Goal: Information Seeking & Learning: Learn about a topic

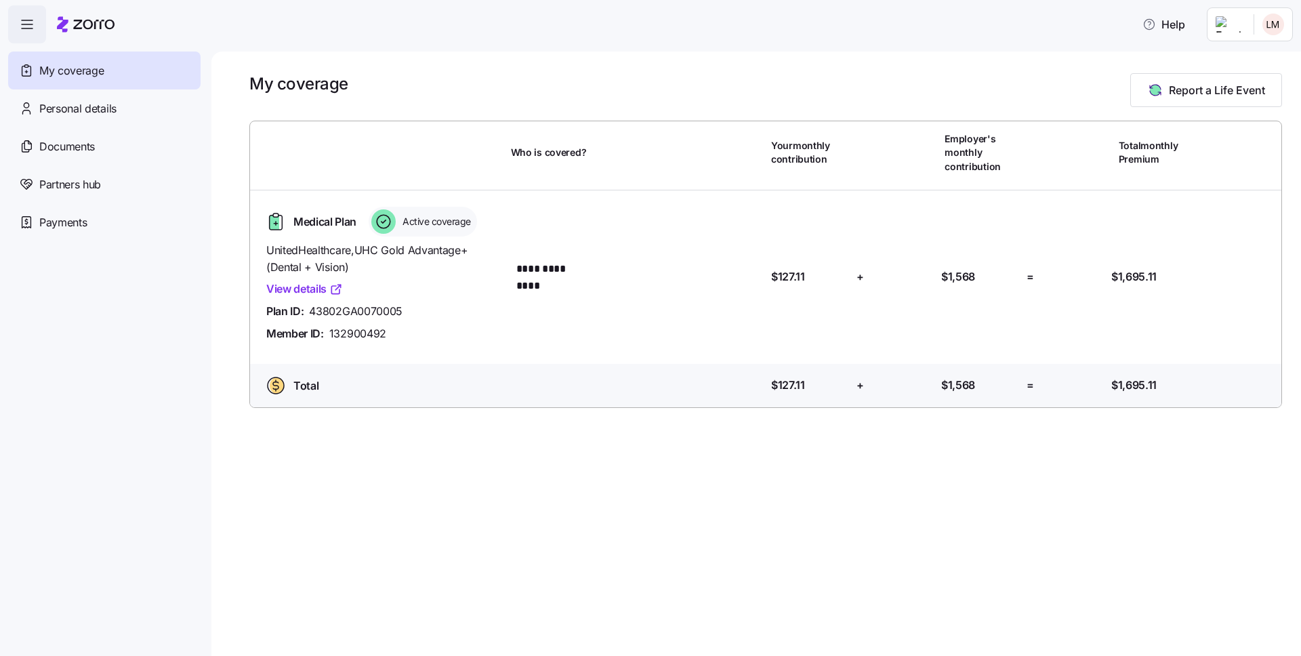
drag, startPoint x: 1187, startPoint y: 24, endPoint x: 1180, endPoint y: 41, distance: 18.3
click at [1186, 24] on span "Help" at bounding box center [1164, 24] width 43 height 16
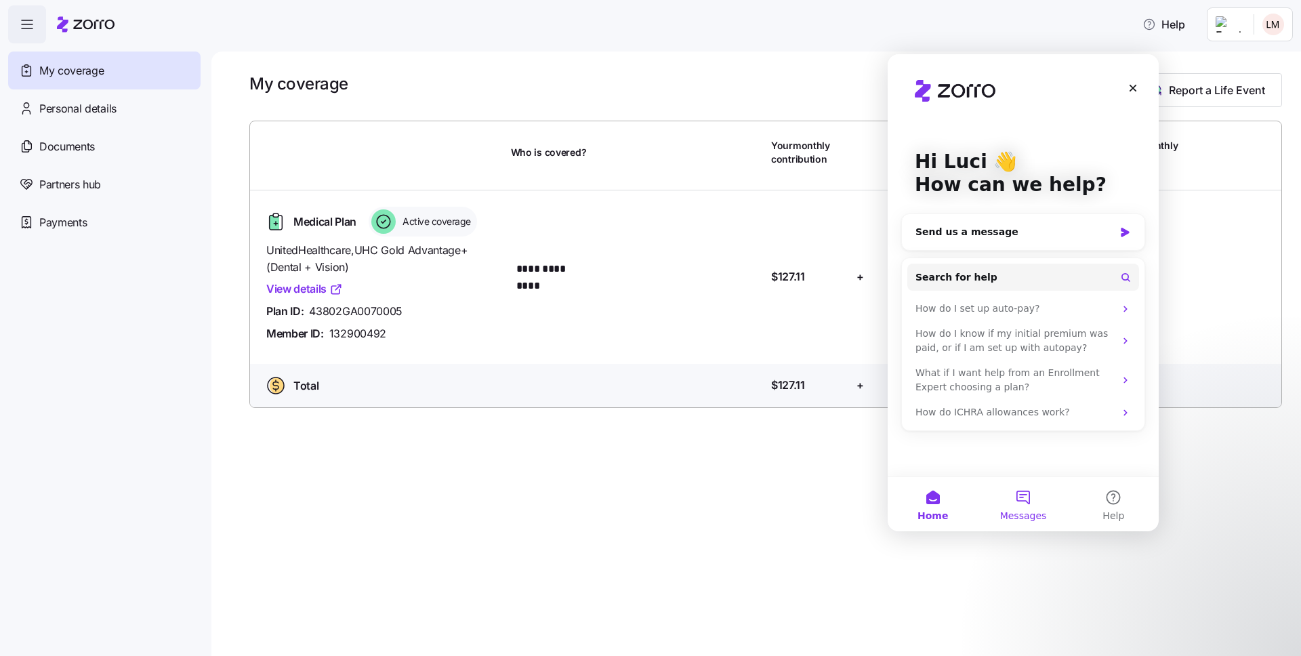
click at [1019, 487] on button "Messages" at bounding box center [1023, 504] width 90 height 54
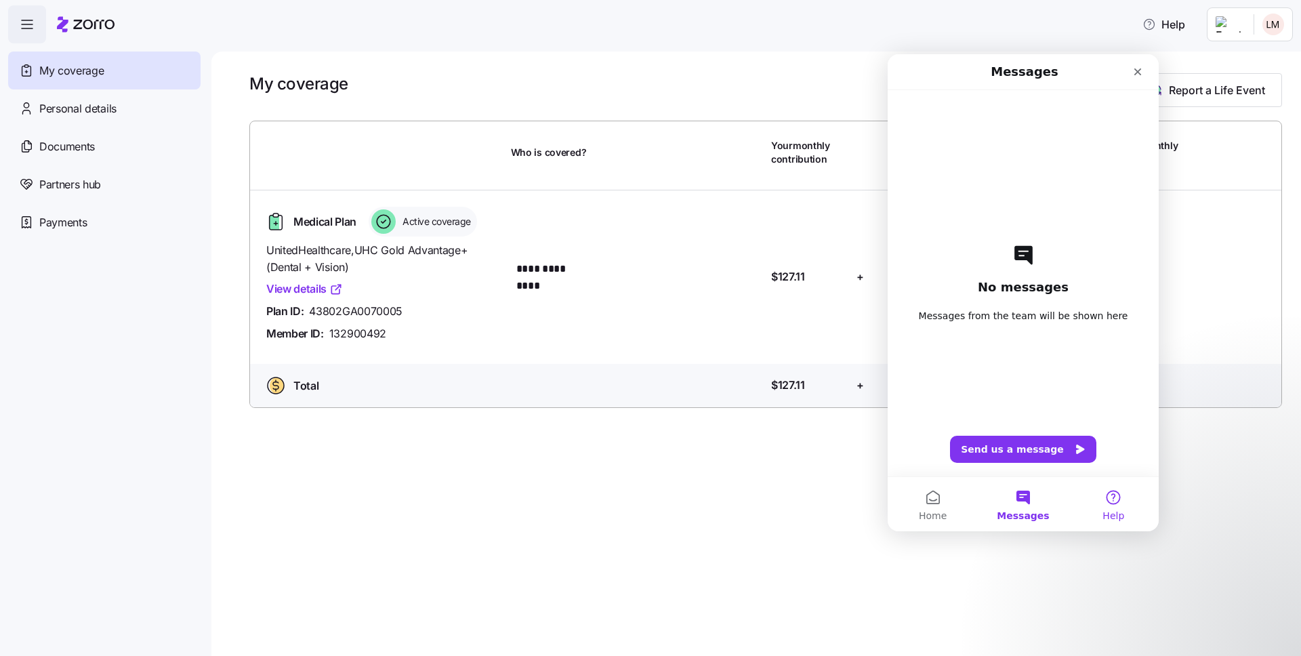
click at [1112, 507] on button "Help" at bounding box center [1114, 504] width 90 height 54
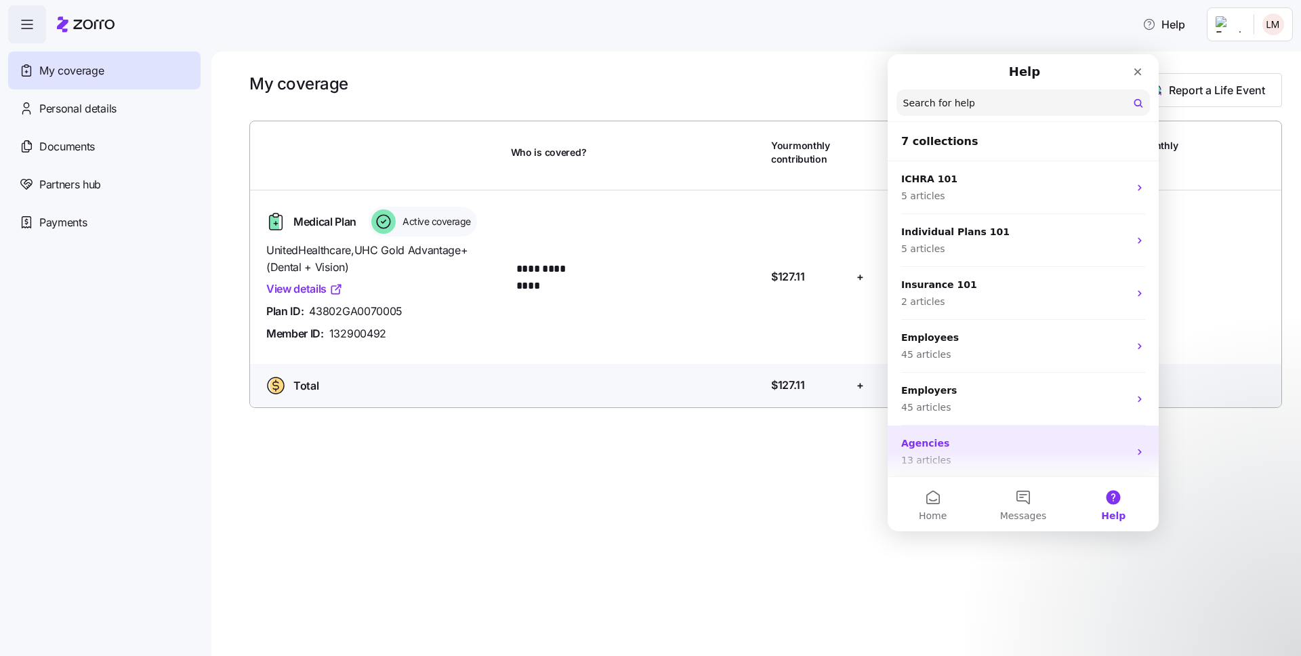
scroll to position [6, 0]
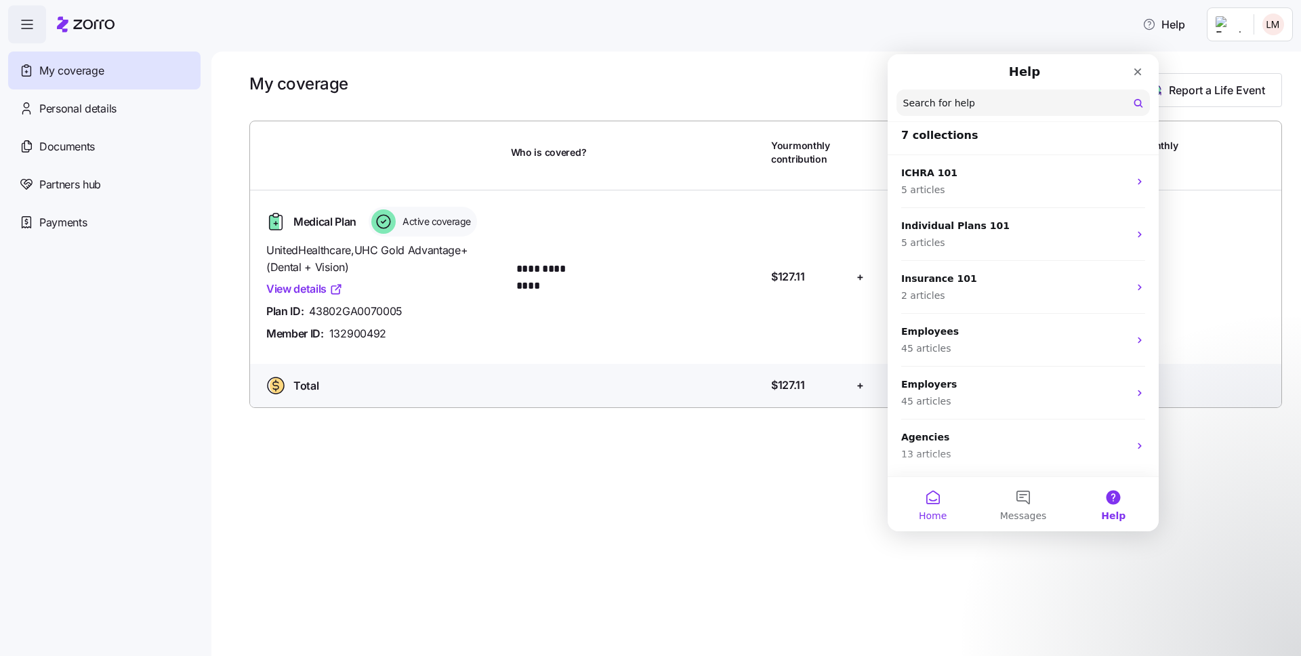
click at [948, 504] on button "Home" at bounding box center [933, 504] width 90 height 54
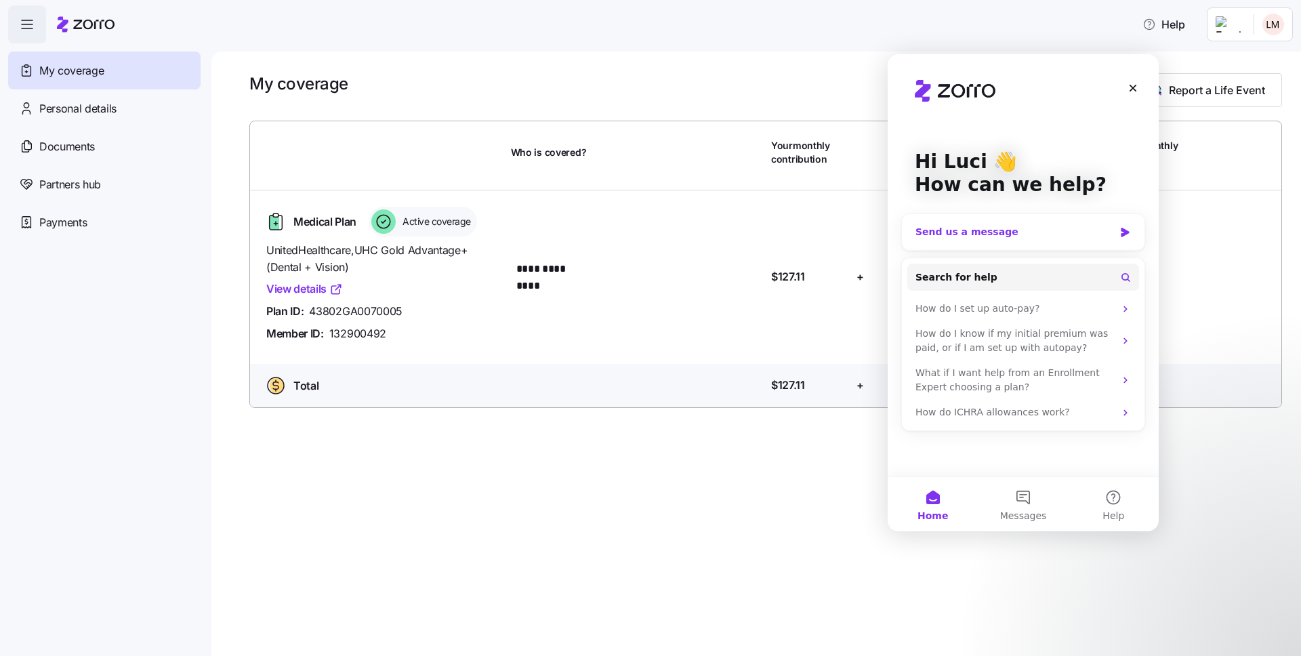
click at [1005, 252] on div "Hi Luci 👋 How can we help?" at bounding box center [1023, 176] width 244 height 244
click at [1010, 270] on button "Search for help" at bounding box center [1024, 277] width 232 height 27
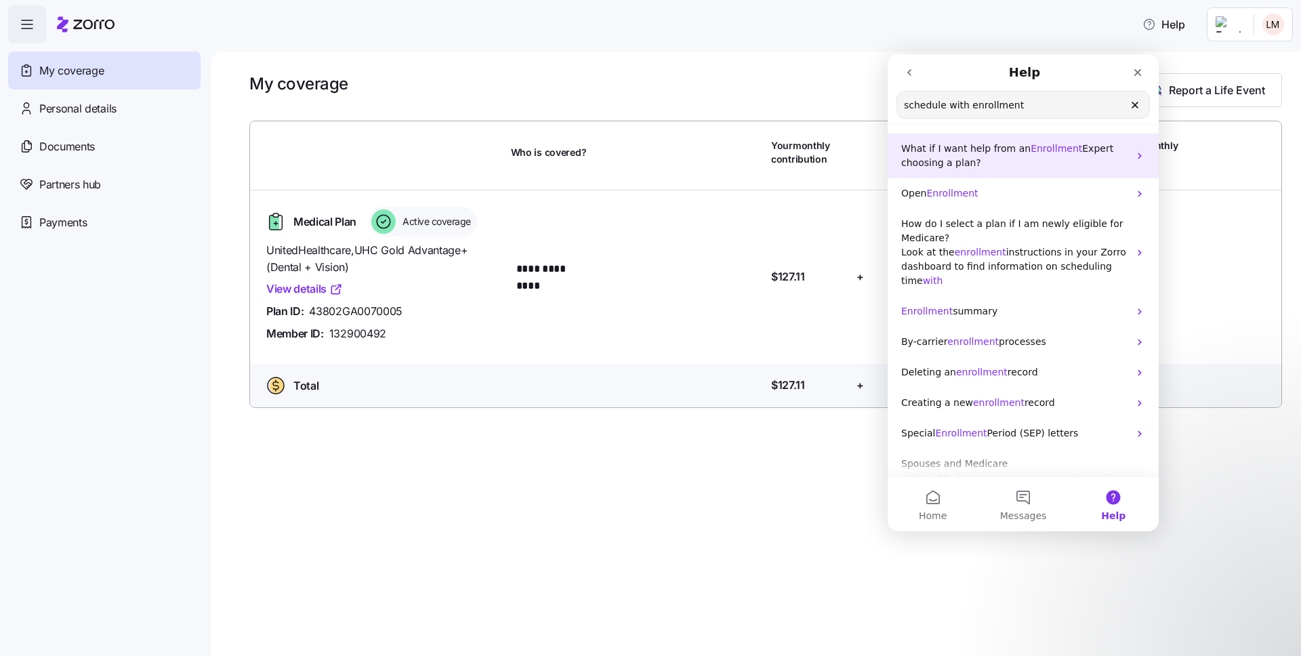
type input "schedule with enrollment"
click at [988, 151] on span "What if I want help from an" at bounding box center [965, 148] width 129 height 11
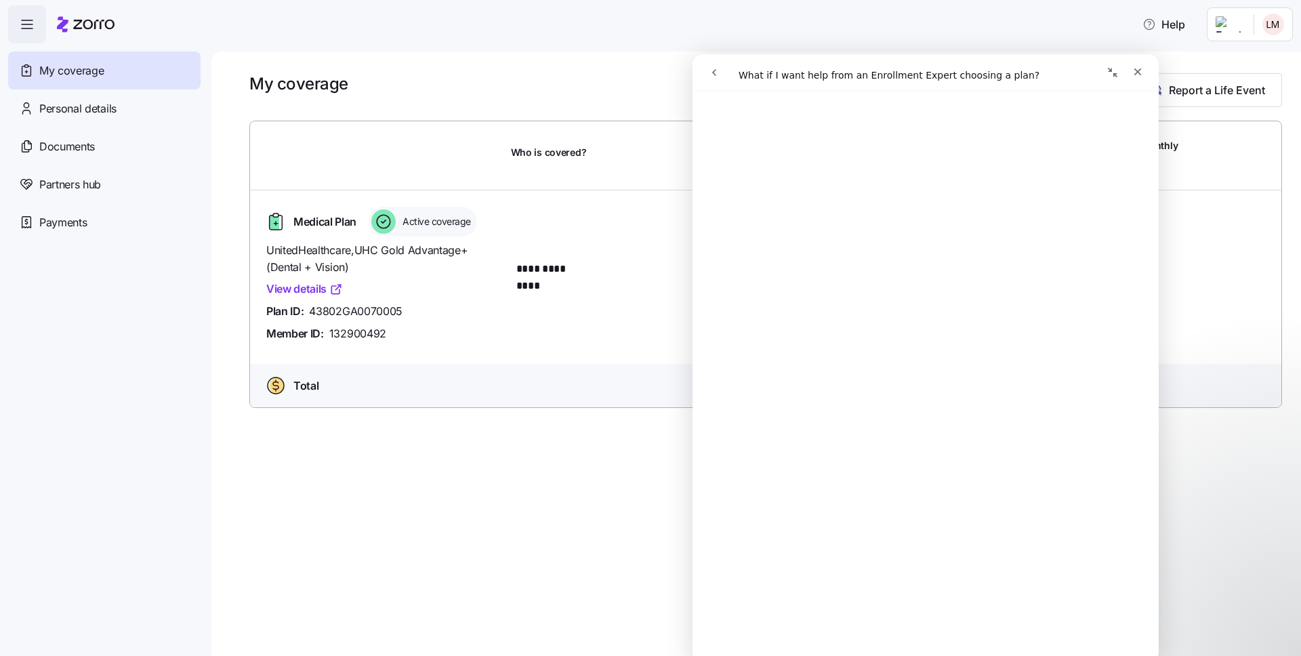
scroll to position [113, 0]
click at [33, 26] on icon "button" at bounding box center [27, 24] width 16 height 16
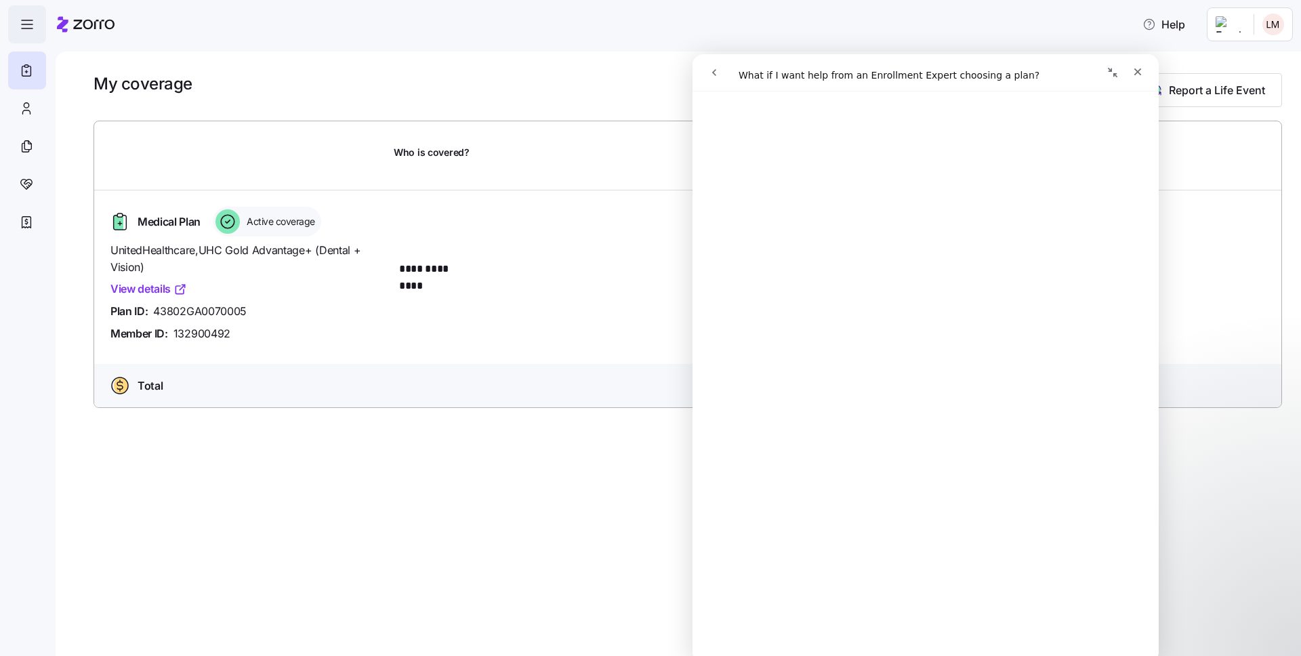
click at [37, 26] on span "button" at bounding box center [27, 24] width 37 height 37
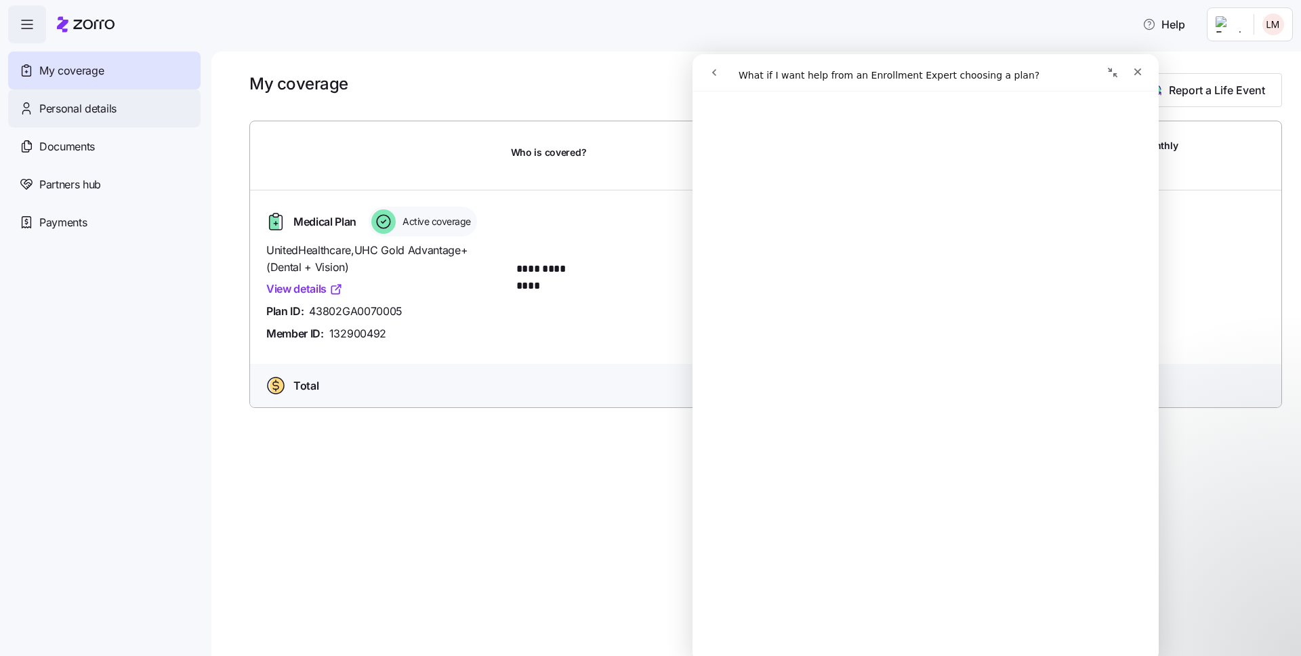
drag, startPoint x: 91, startPoint y: 115, endPoint x: 90, endPoint y: 122, distance: 6.8
click at [91, 115] on span "Personal details" at bounding box center [77, 108] width 77 height 17
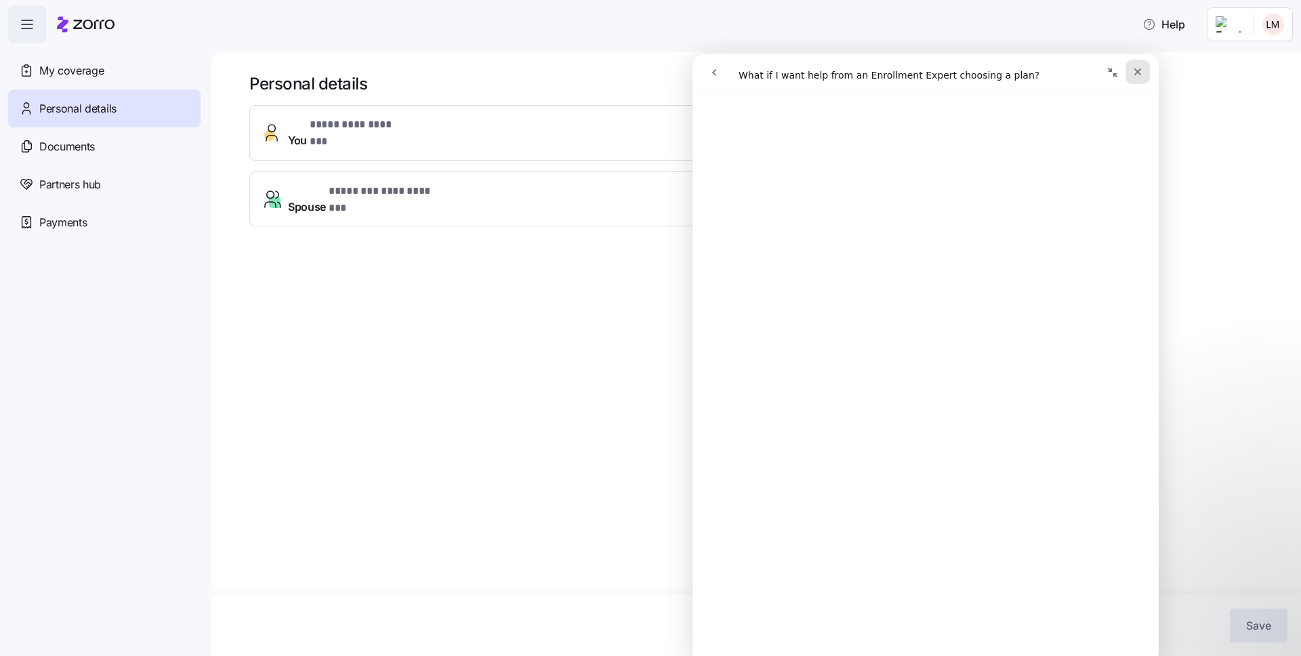
click at [1135, 70] on icon "Close" at bounding box center [1138, 71] width 11 height 11
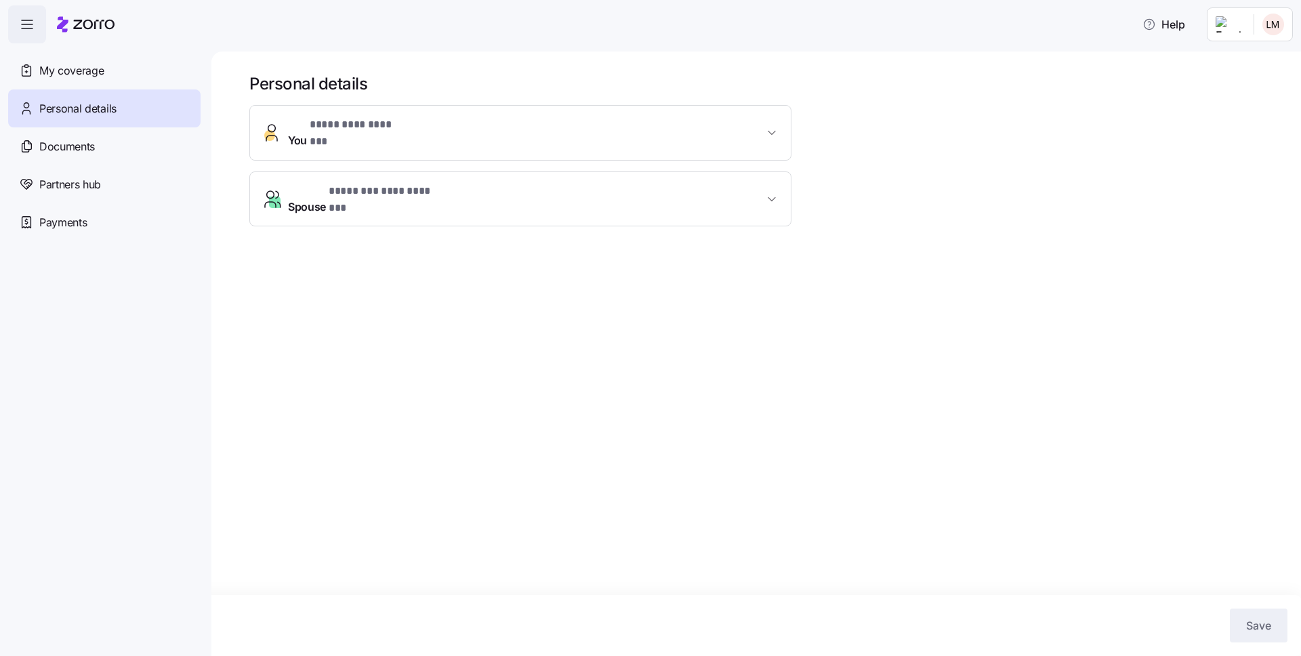
click at [686, 123] on span "**********" at bounding box center [526, 133] width 476 height 33
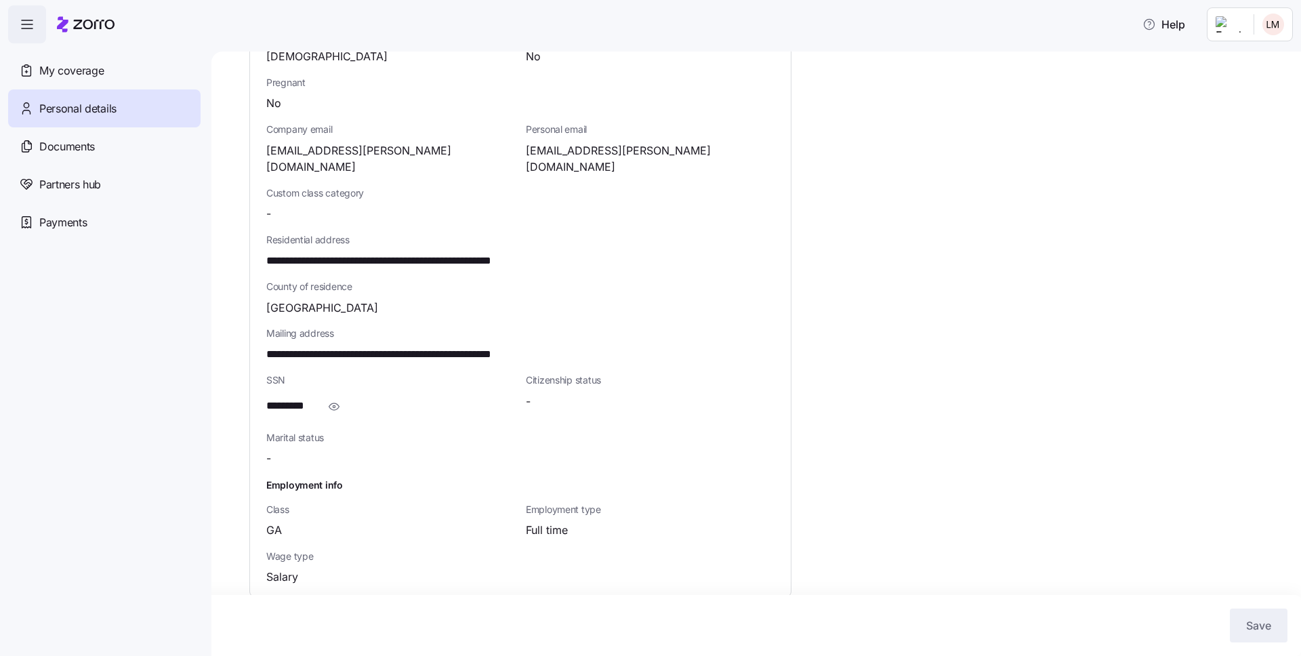
scroll to position [310, 0]
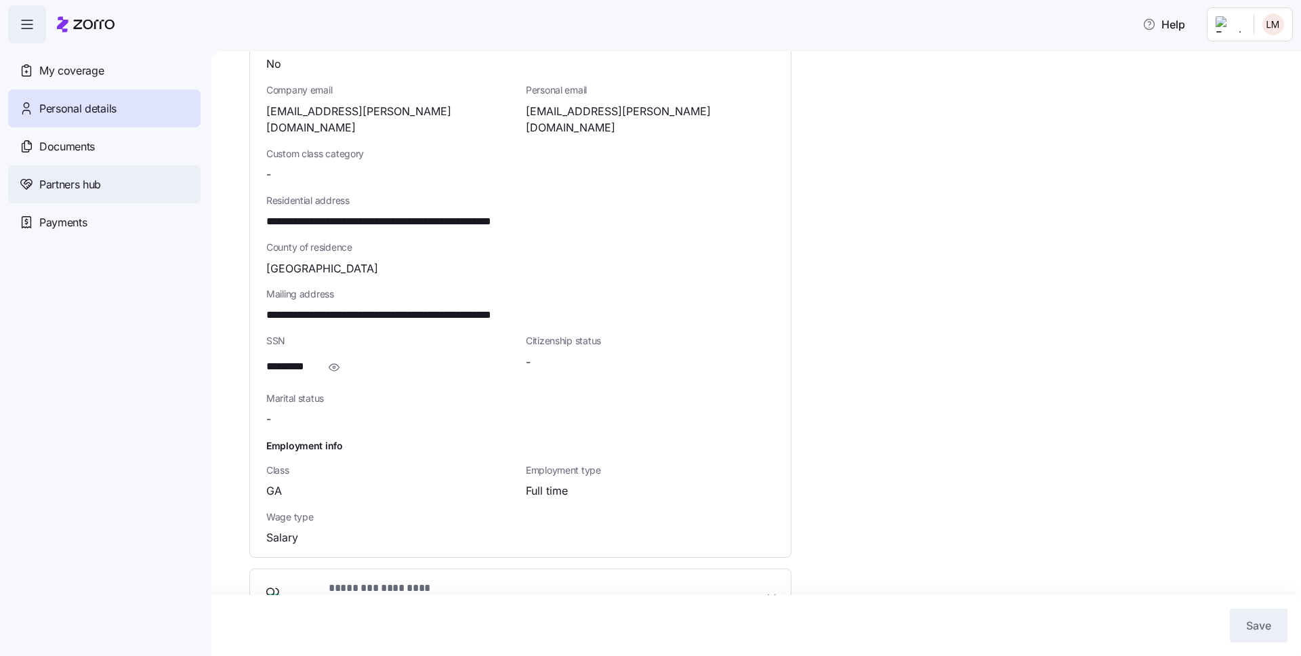
click at [115, 188] on div "Partners hub" at bounding box center [104, 184] width 193 height 38
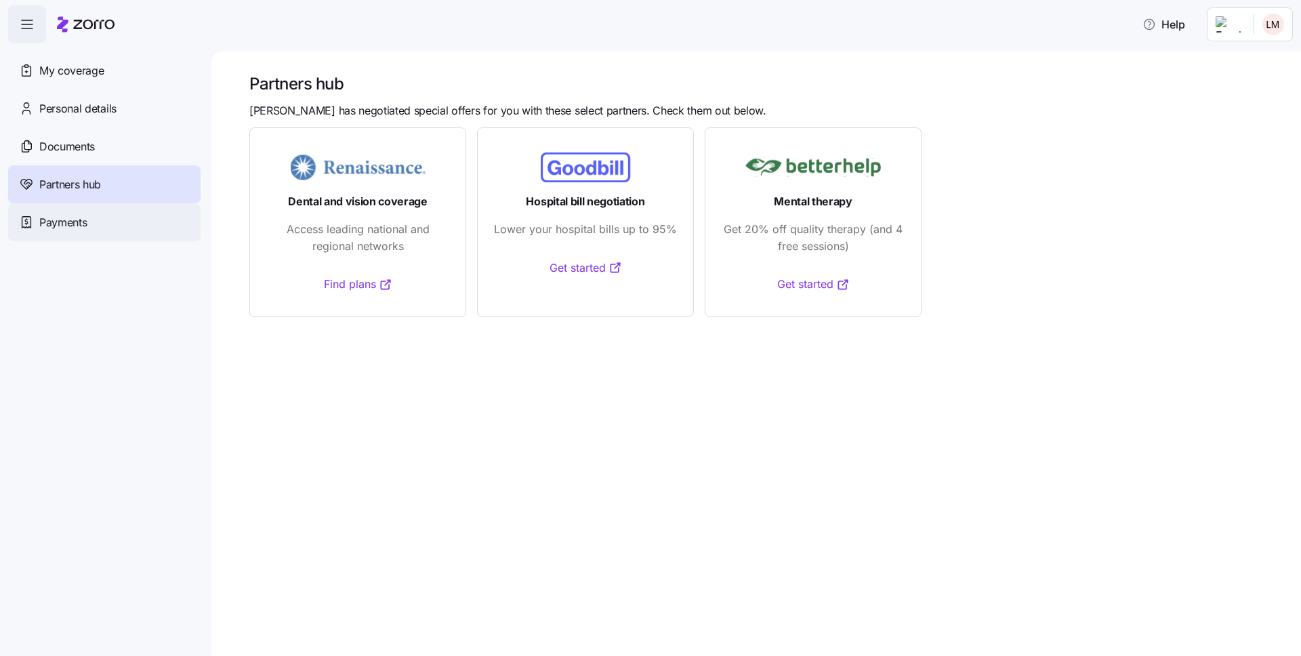
click at [98, 225] on div "Payments" at bounding box center [104, 222] width 193 height 38
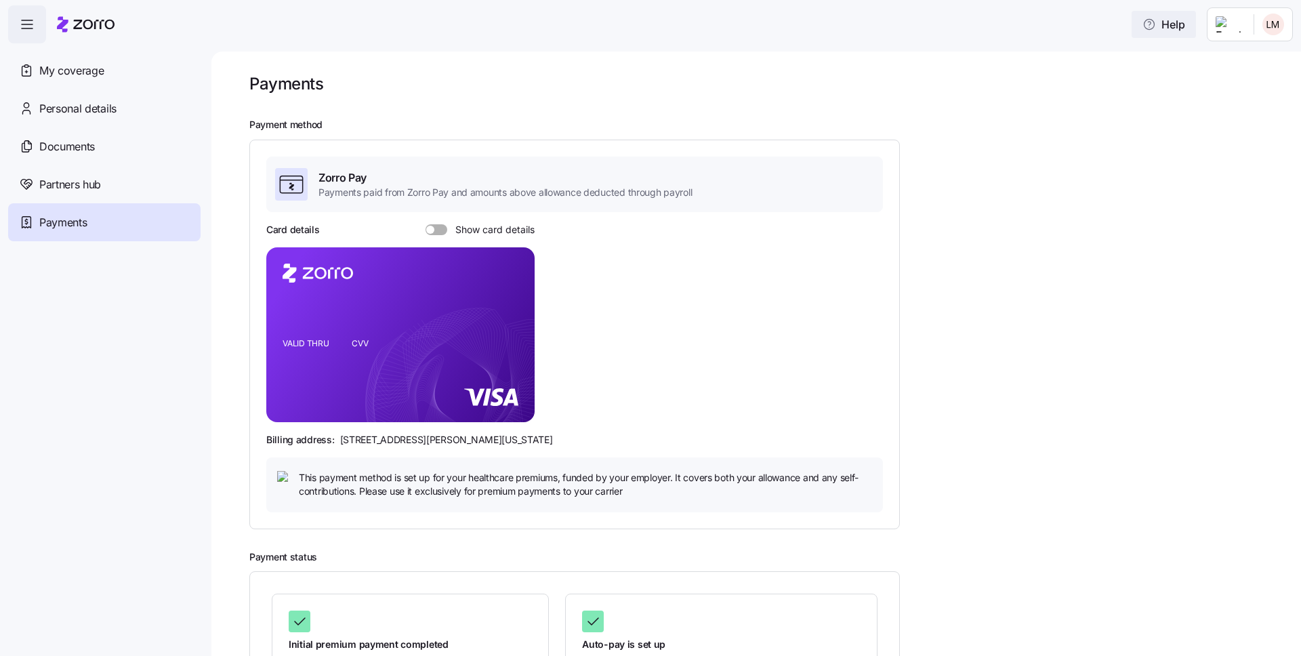
drag, startPoint x: 1175, startPoint y: 28, endPoint x: 1196, endPoint y: 27, distance: 21.1
click at [1175, 28] on span "Help" at bounding box center [1164, 24] width 43 height 16
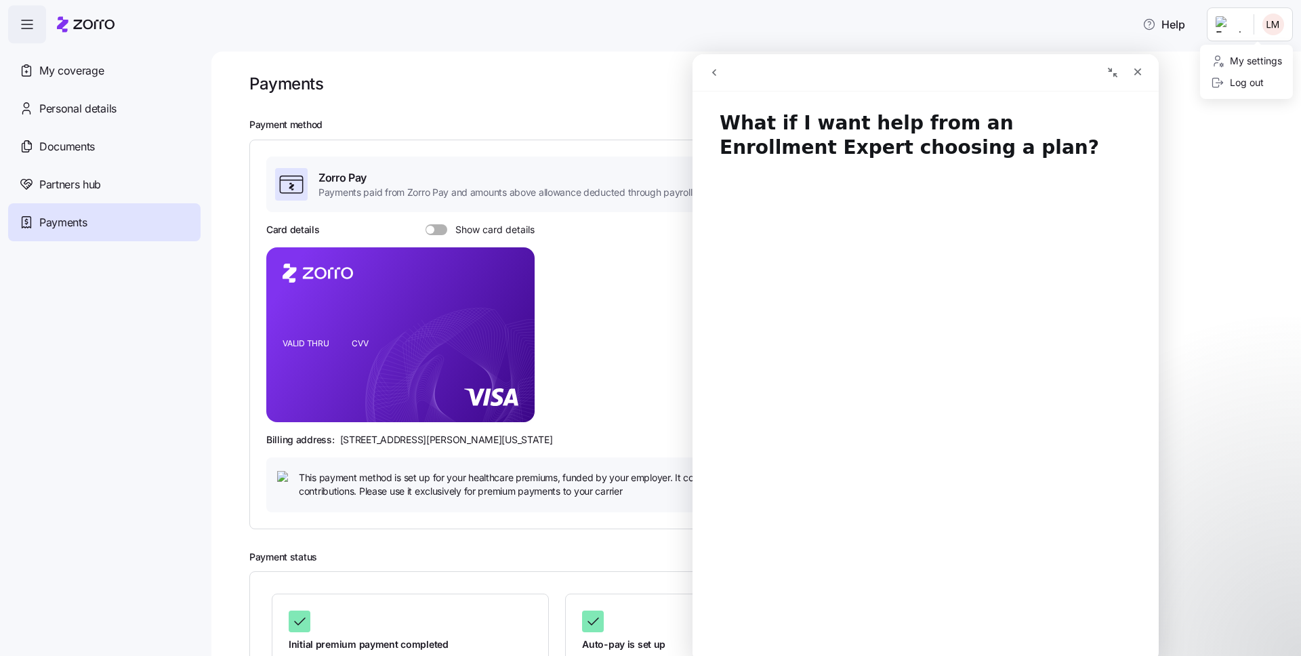
click at [1232, 30] on html "Help My coverage Personal details Documents Partners hub Payments Payments Paym…" at bounding box center [650, 324] width 1301 height 648
click at [1269, 58] on div "My settings" at bounding box center [1246, 61] width 71 height 15
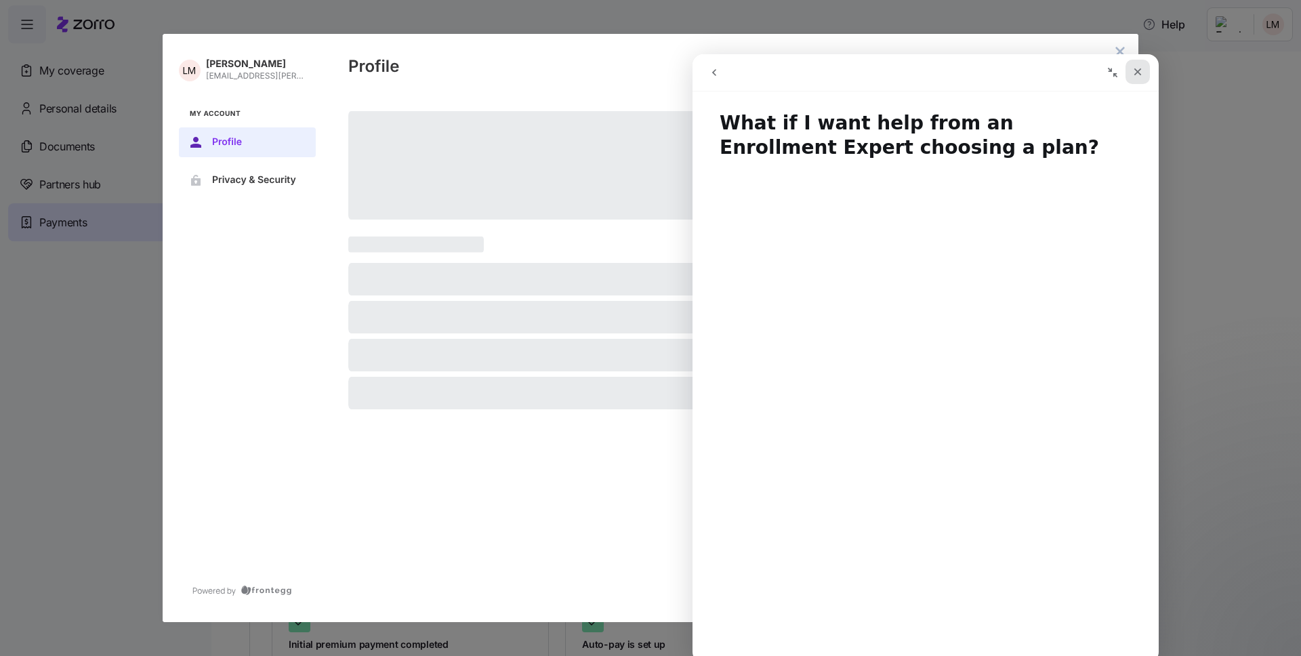
click at [1141, 77] on icon "Close" at bounding box center [1138, 71] width 11 height 11
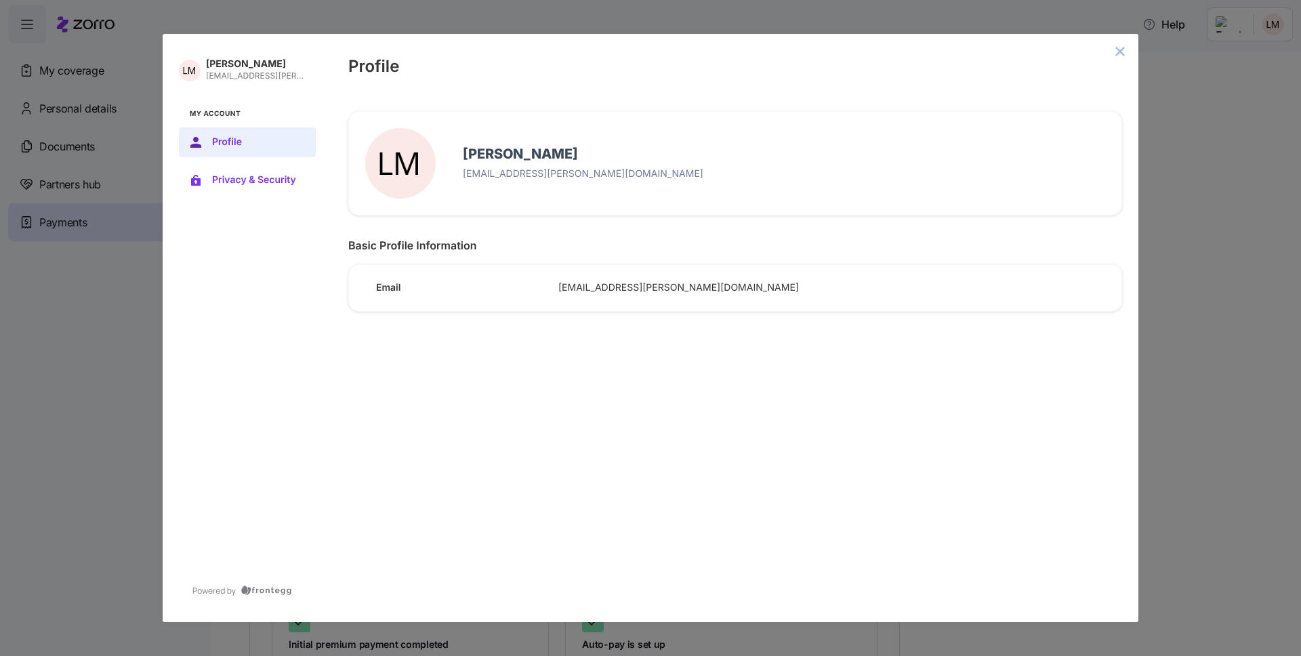
click at [265, 180] on span "Privacy & Security" at bounding box center [258, 180] width 92 height 11
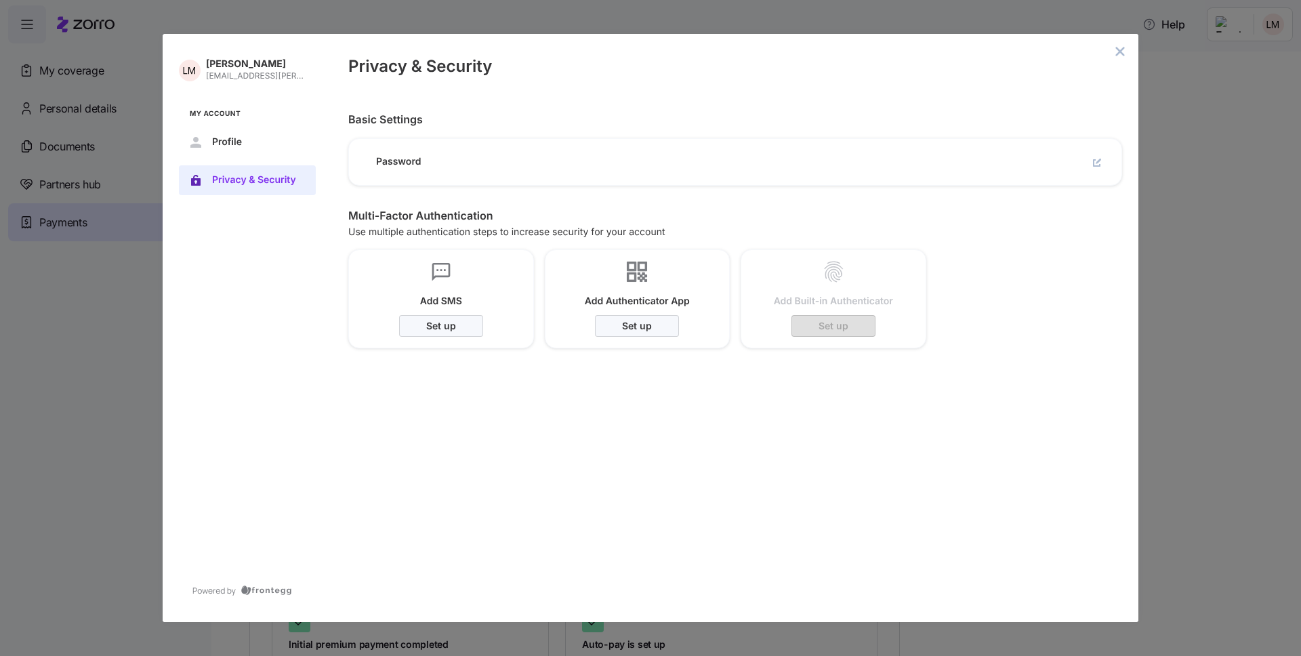
click at [1114, 49] on button "close admin-box" at bounding box center [1120, 51] width 19 height 19
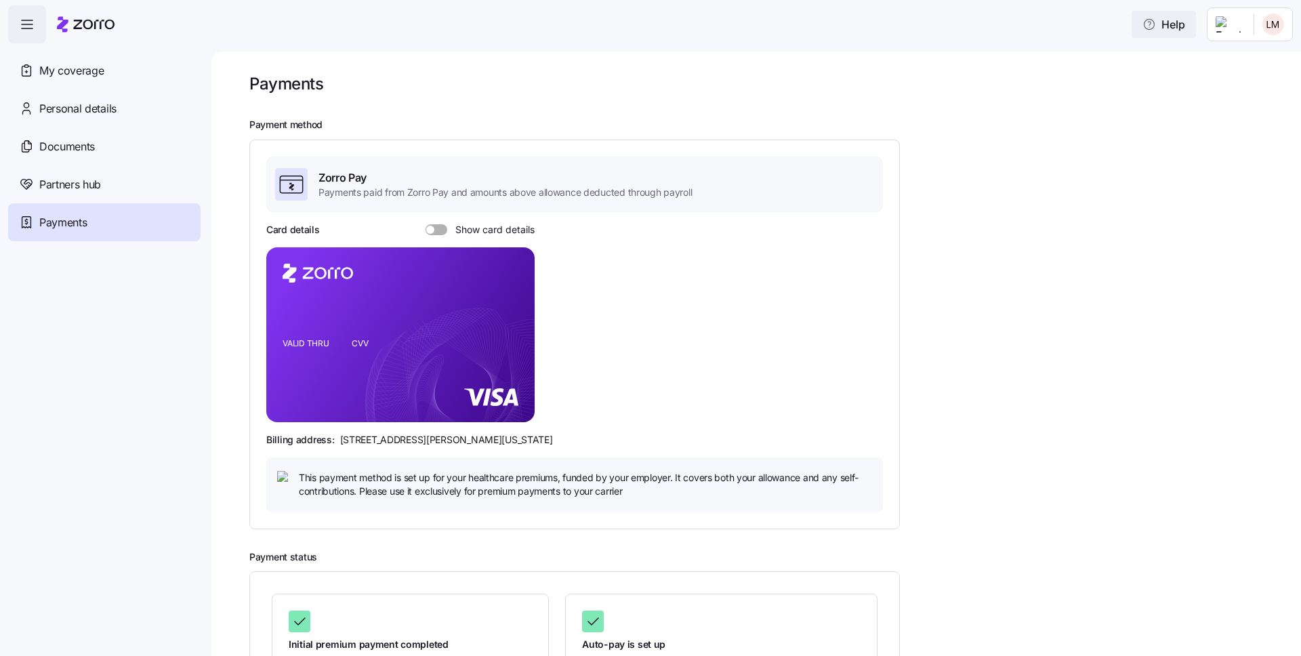
click at [1179, 25] on span "Help" at bounding box center [1164, 24] width 43 height 16
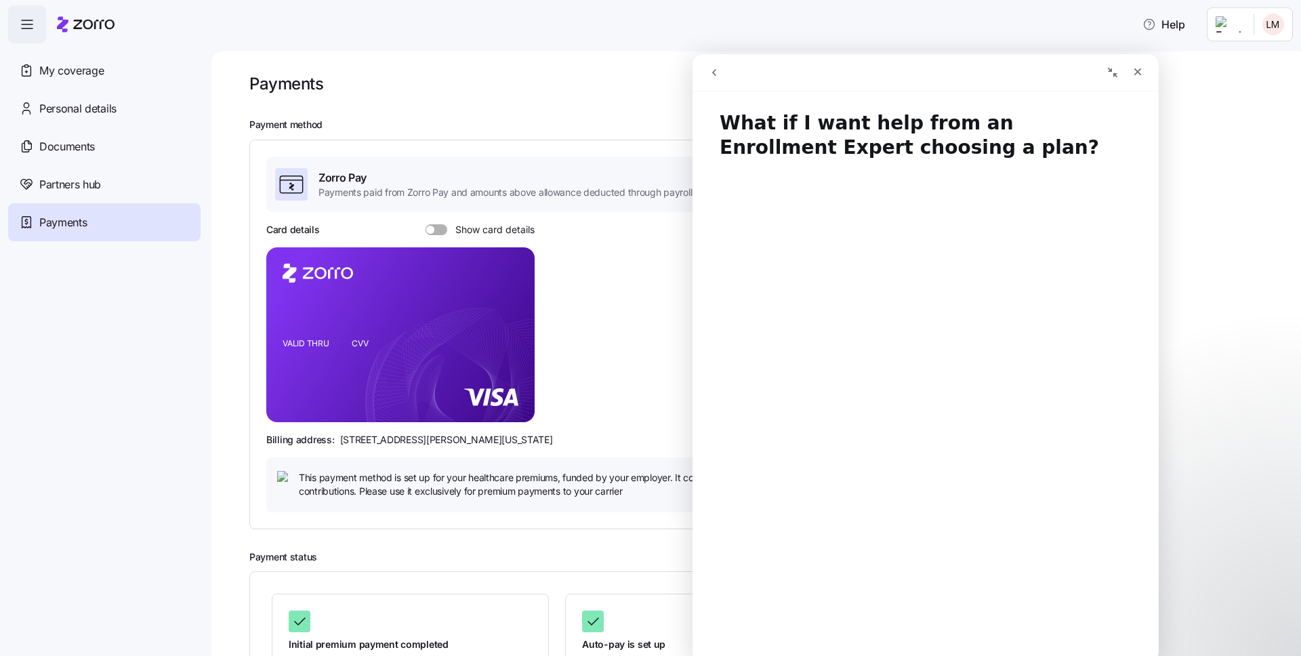
click at [710, 76] on icon "go back" at bounding box center [714, 72] width 11 height 11
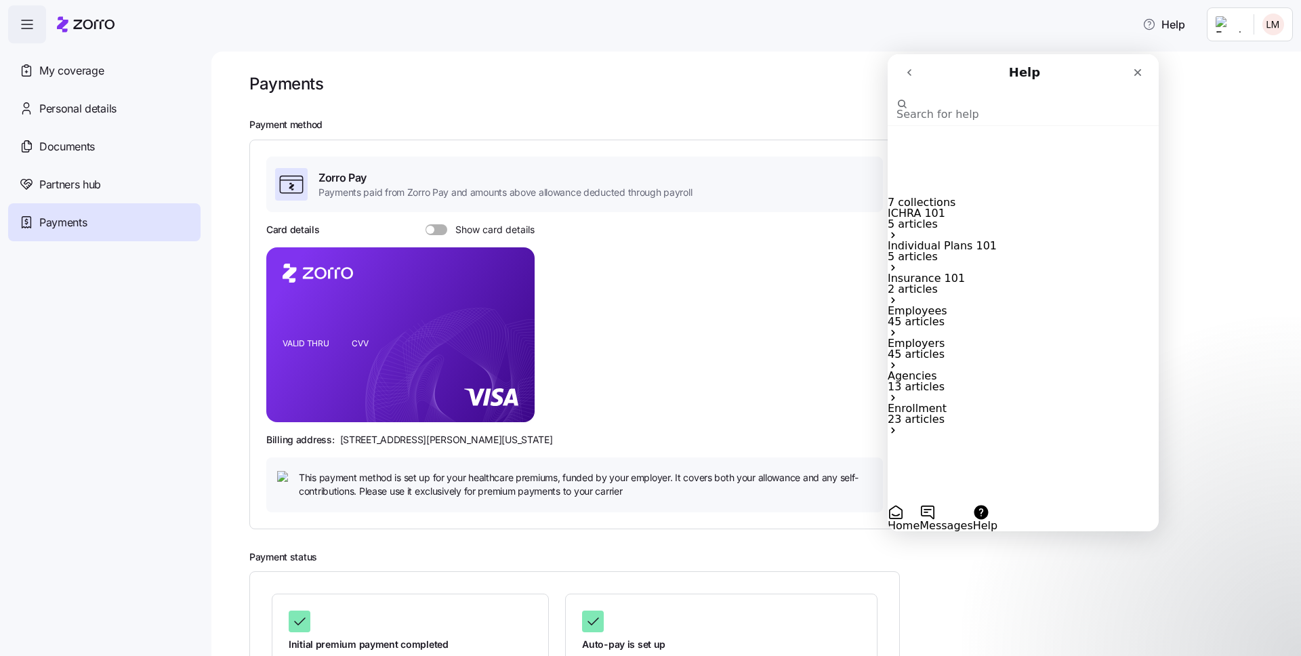
drag, startPoint x: 908, startPoint y: 73, endPoint x: 934, endPoint y: 70, distance: 25.9
click at [909, 72] on icon "go back" at bounding box center [910, 72] width 4 height 7
